Goal: Task Accomplishment & Management: Manage account settings

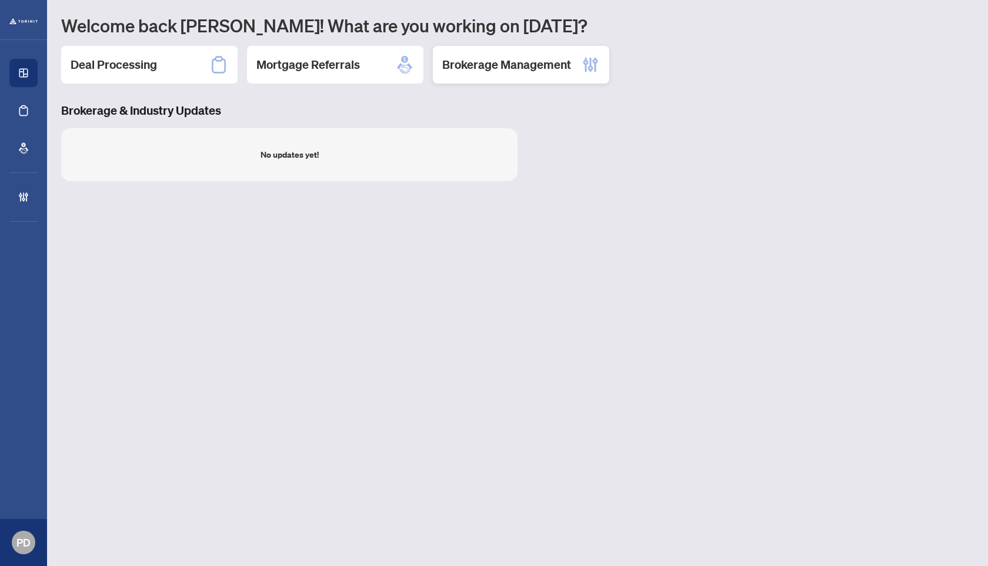
click at [550, 61] on h2 "Brokerage Management" at bounding box center [506, 64] width 129 height 16
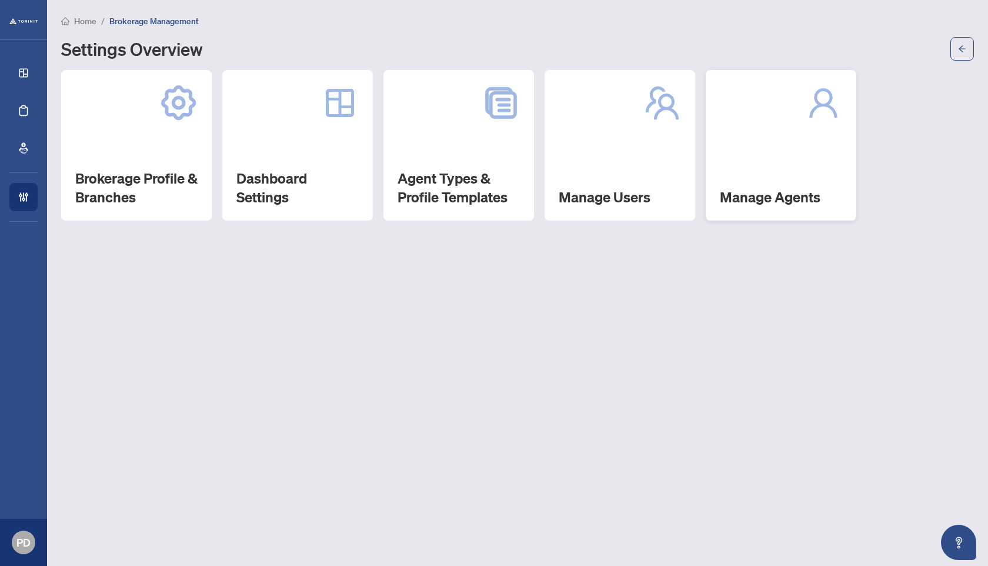
click at [758, 143] on div "Manage Agents" at bounding box center [781, 145] width 151 height 151
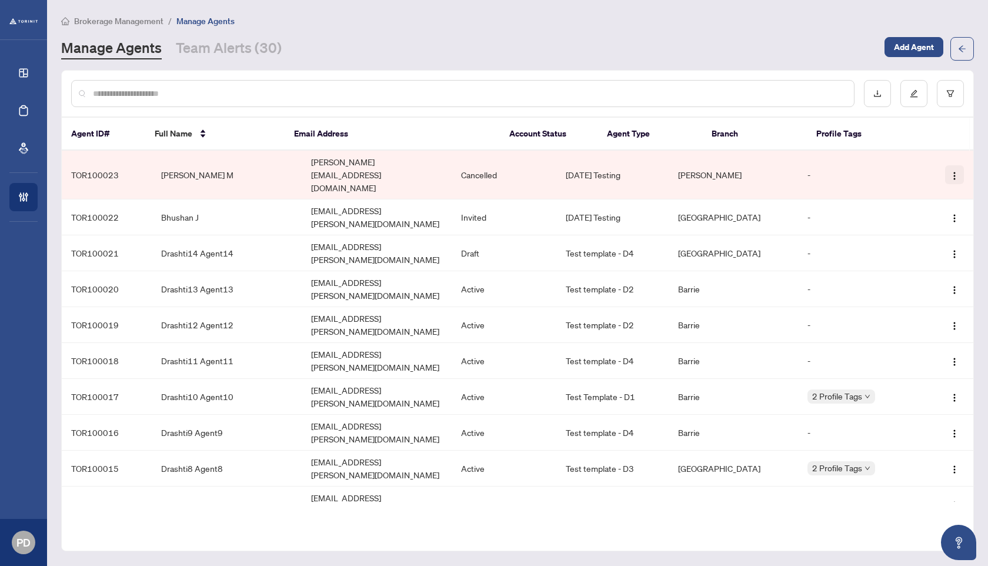
click at [951, 171] on img "button" at bounding box center [954, 175] width 9 height 9
click at [952, 208] on button "button" at bounding box center [955, 217] width 19 height 19
click at [954, 501] on img "button" at bounding box center [954, 505] width 9 height 9
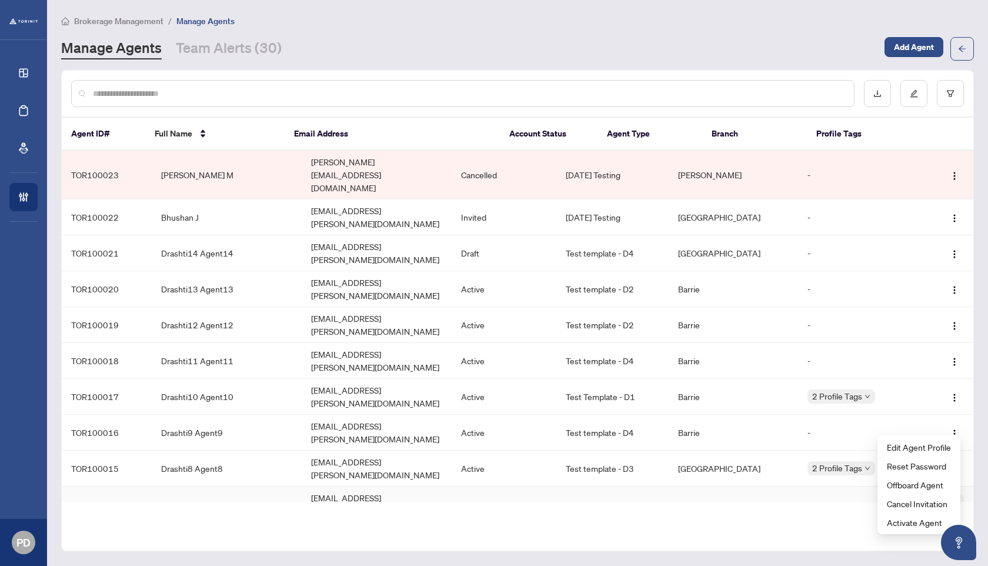
click at [954, 501] on img "button" at bounding box center [954, 505] width 9 height 9
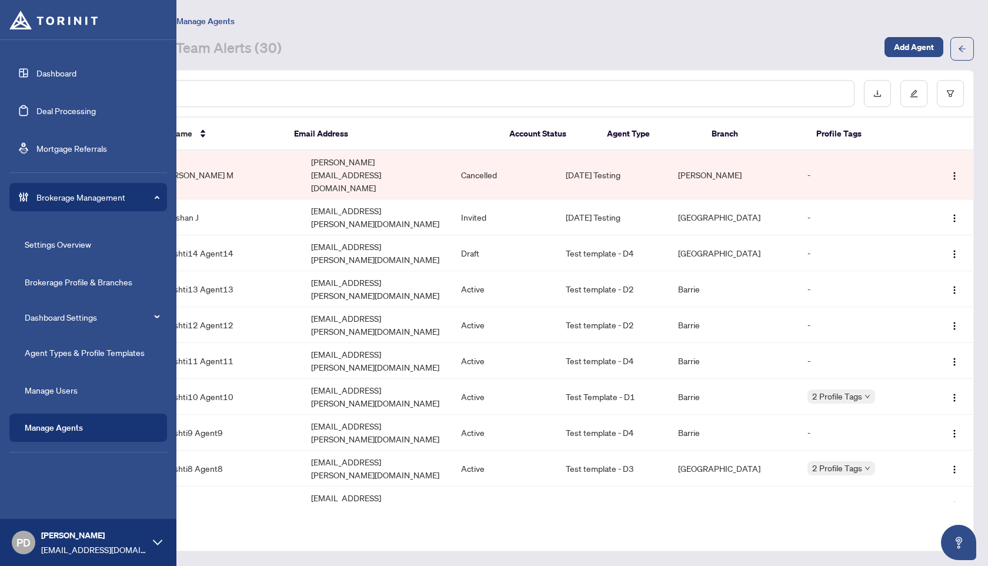
click at [18, 538] on span "PD" at bounding box center [23, 542] width 14 height 16
click at [42, 492] on span "Logout" at bounding box center [47, 497] width 26 height 19
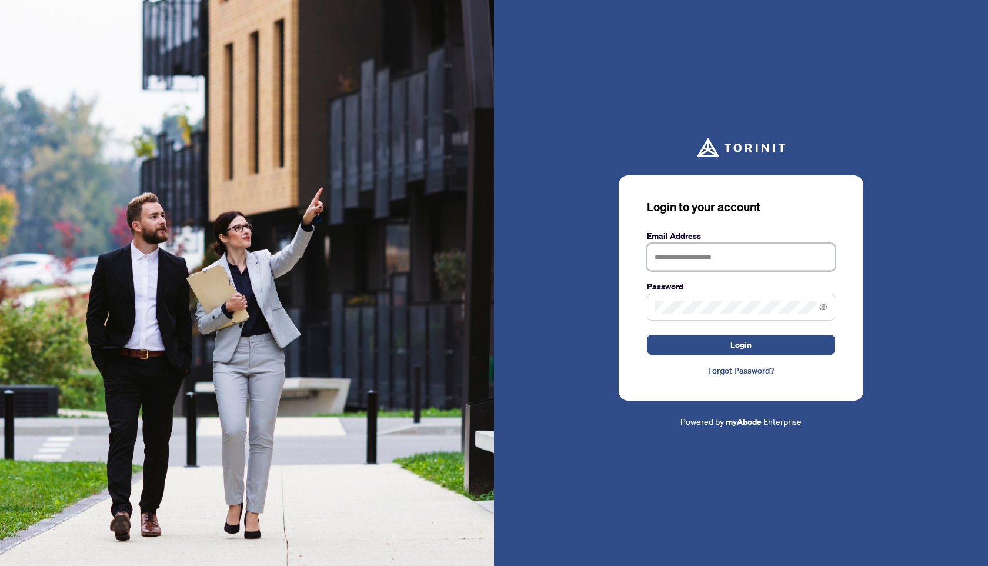
type input "**********"
